Goal: Task Accomplishment & Management: Use online tool/utility

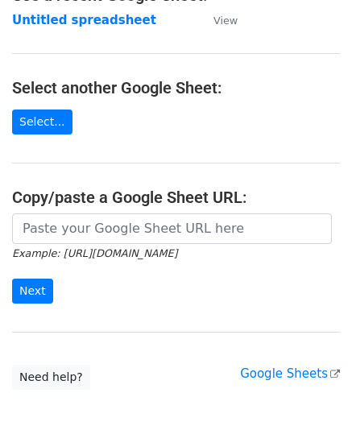
scroll to position [161, 0]
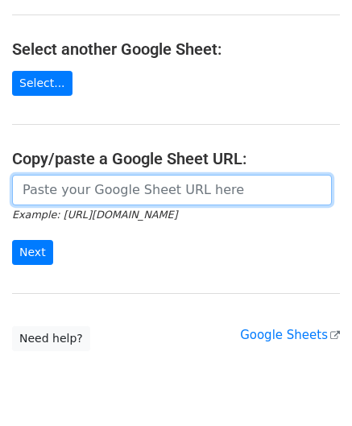
drag, startPoint x: 75, startPoint y: 176, endPoint x: 85, endPoint y: 170, distance: 12.3
click at [75, 176] on input "url" at bounding box center [172, 190] width 320 height 31
paste input "[URL][DOMAIN_NAME]"
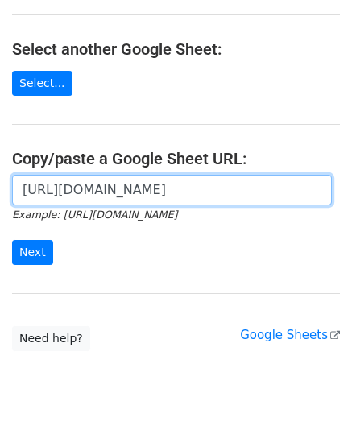
scroll to position [0, 362]
type input "[URL][DOMAIN_NAME]"
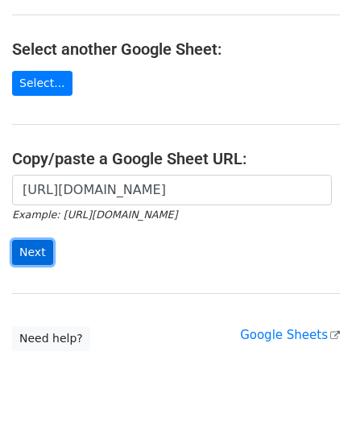
click at [32, 243] on input "Next" at bounding box center [32, 252] width 41 height 25
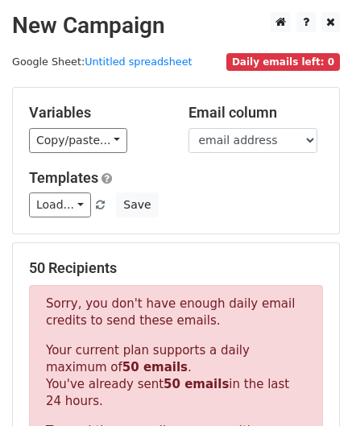
scroll to position [544, 0]
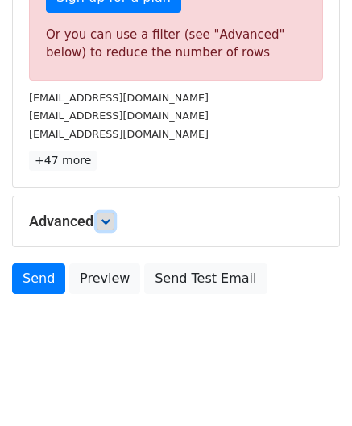
click at [106, 217] on icon at bounding box center [106, 222] width 10 height 10
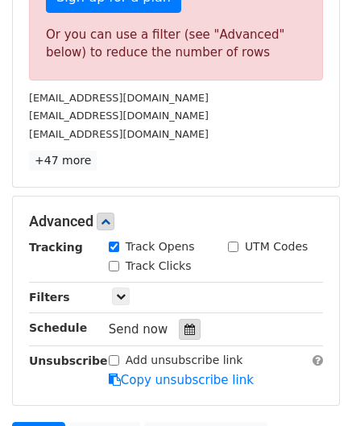
click at [184, 327] on icon at bounding box center [189, 329] width 10 height 11
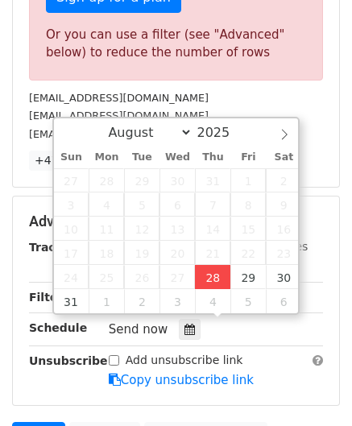
type input "[DATE] 12:00"
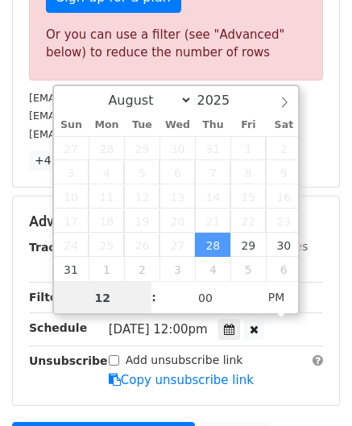
paste input "8"
type input "8"
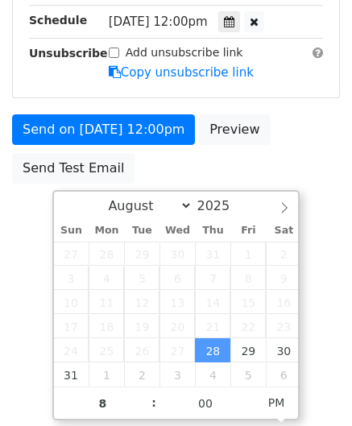
type input "2025-08-28 20:00"
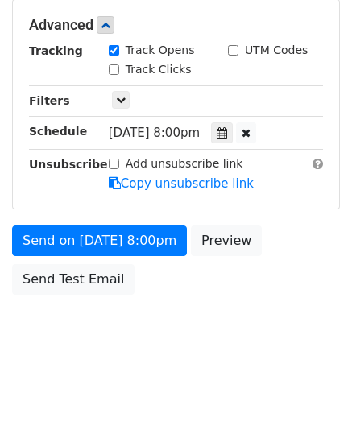
scroll to position [739, 0]
